Goal: Information Seeking & Learning: Find specific fact

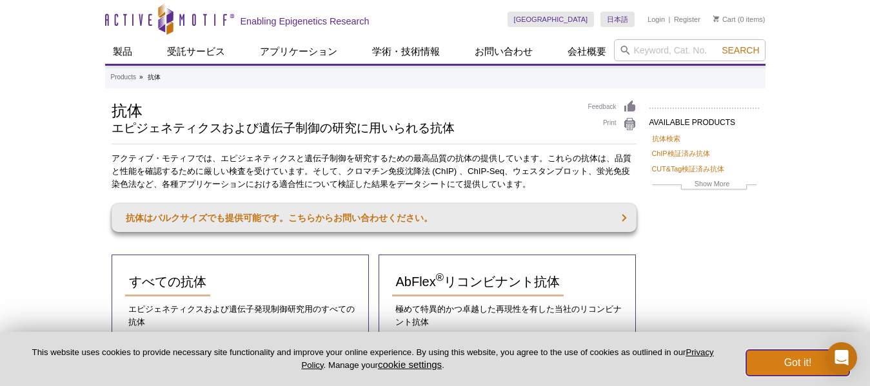
click at [799, 368] on button "Got it!" at bounding box center [797, 363] width 103 height 26
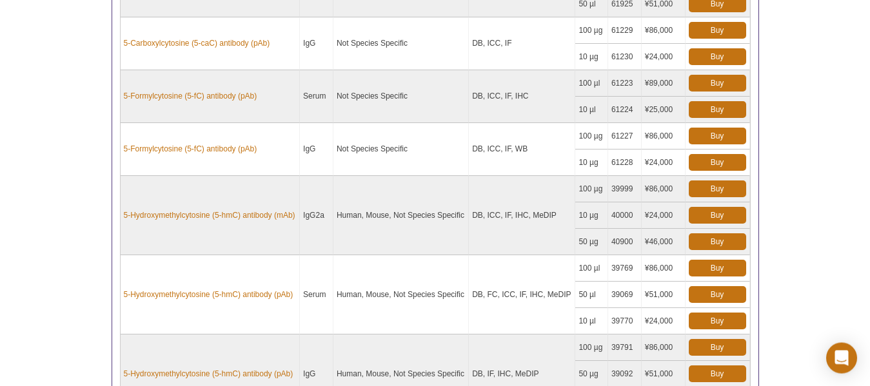
scroll to position [1285, 0]
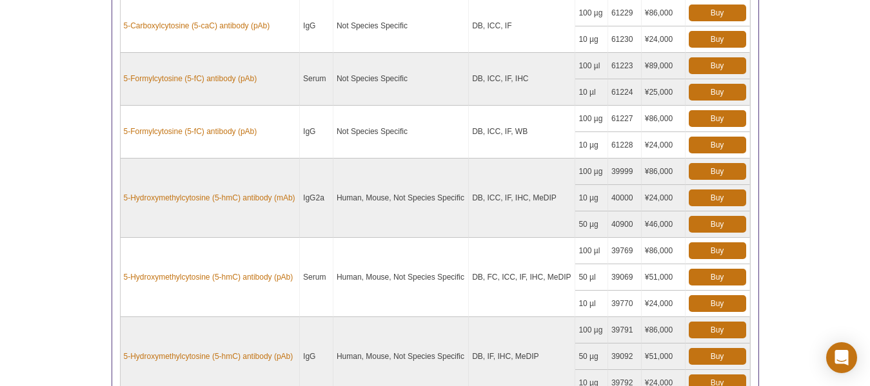
click at [117, 275] on div "Products (870) Rows per page: 10 25 50 100 All 10 Page 1 of 87 Name Isotype Rea…" at bounding box center [436, 116] width 648 height 823
click at [117, 277] on div "Products (870) Rows per page: 10 25 50 100 All 10 Page 1 of 87 Name Isotype Rea…" at bounding box center [436, 116] width 648 height 823
click at [122, 279] on td "5-Hydroxymethylcytosine (5-hmC) antibody (pAb)" at bounding box center [211, 277] width 180 height 79
copy link "5-Hydroxymethylcytosine (5-hmC) antibody (pAb)"
click at [377, 299] on td "Human, Mouse, Not Species Specific" at bounding box center [401, 277] width 135 height 79
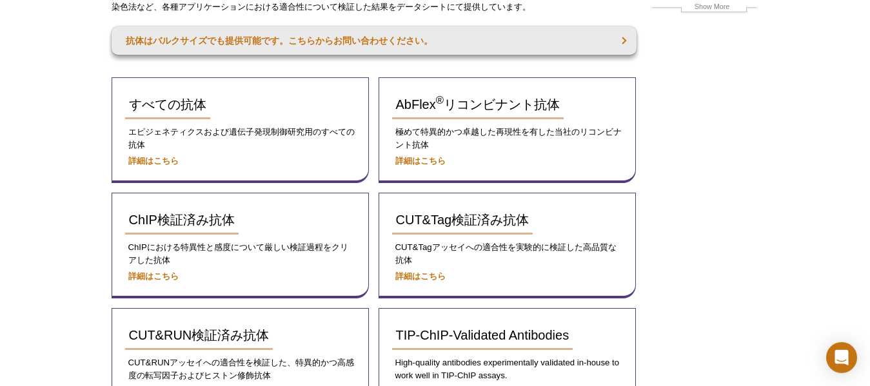
scroll to position [0, 0]
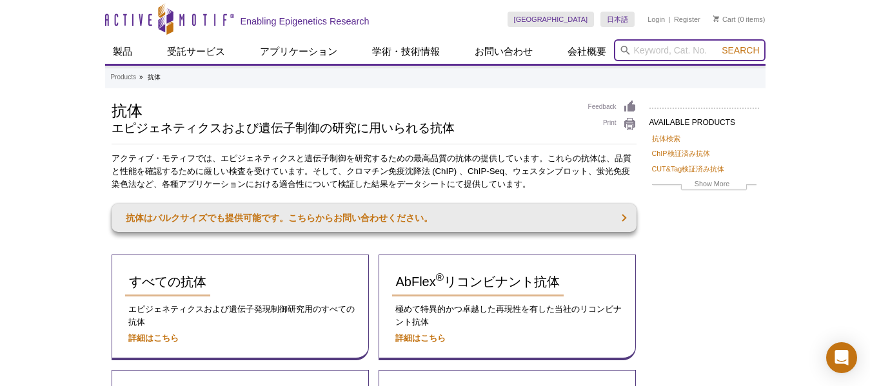
click at [663, 48] on input "search" at bounding box center [690, 50] width 152 height 22
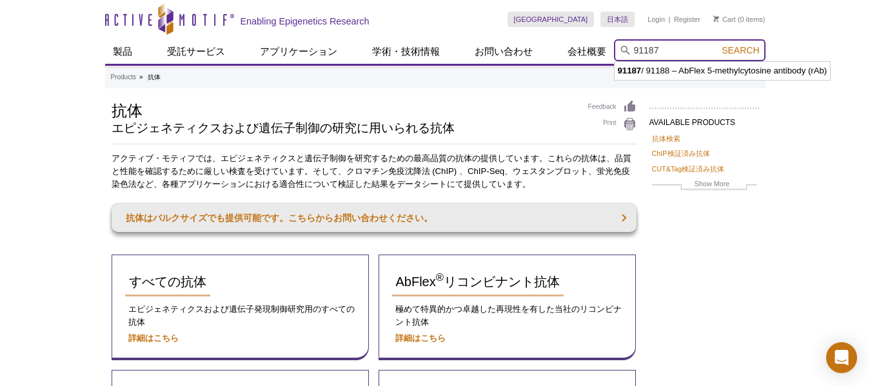
type input "91187"
click at [753, 51] on span "Search" at bounding box center [740, 50] width 37 height 10
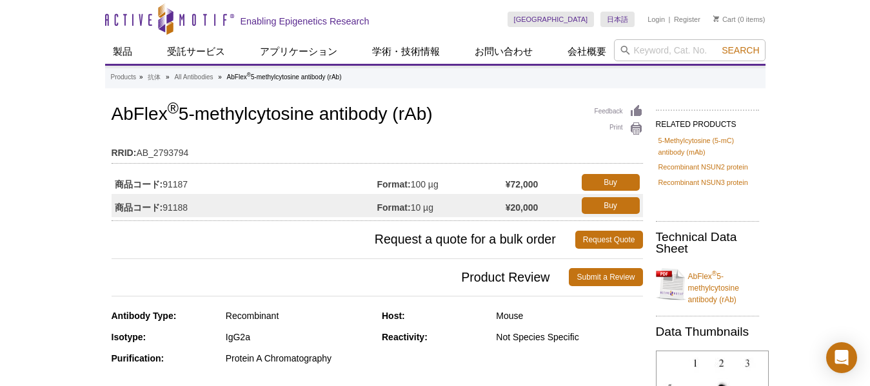
click at [112, 109] on h1 "AbFlex ® 5-methylcytosine antibody (rAb)" at bounding box center [378, 116] width 532 height 22
click at [442, 123] on h1 "AbFlex ® 5-methylcytosine antibody (rAb)" at bounding box center [378, 116] width 532 height 22
copy h1 "AbFlex ® 5-methylcytosine antibody (rAb)"
click at [296, 226] on h3 "Request a quote for a bulk order Request Quote" at bounding box center [378, 240] width 532 height 31
click at [656, 52] on input "search" at bounding box center [690, 50] width 152 height 22
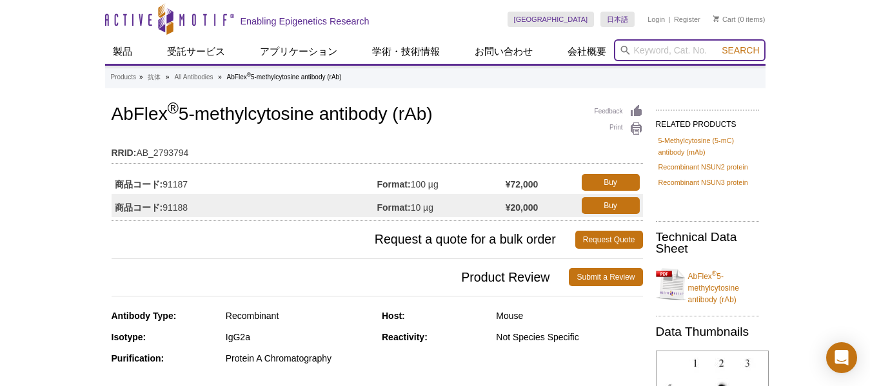
paste input "39069"
type input "39069"
click at [740, 54] on span "Search" at bounding box center [740, 50] width 37 height 10
